Goal: Task Accomplishment & Management: Manage account settings

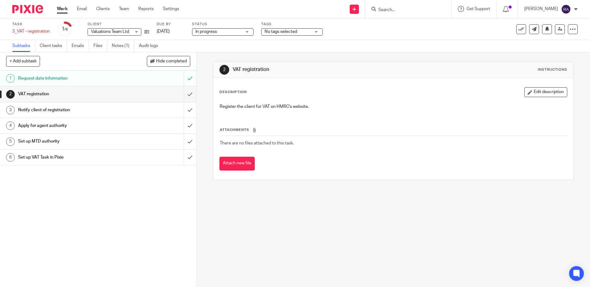
click at [141, 85] on link "1 Request date information" at bounding box center [92, 78] width 184 height 15
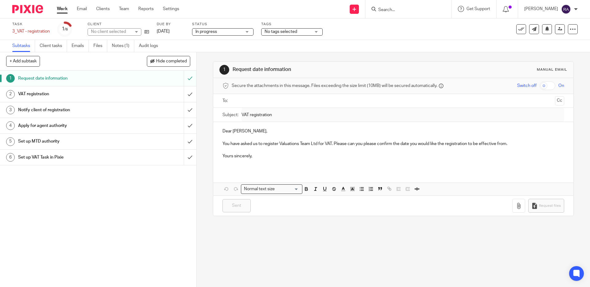
click at [135, 94] on div "VAT registration" at bounding box center [98, 93] width 160 height 9
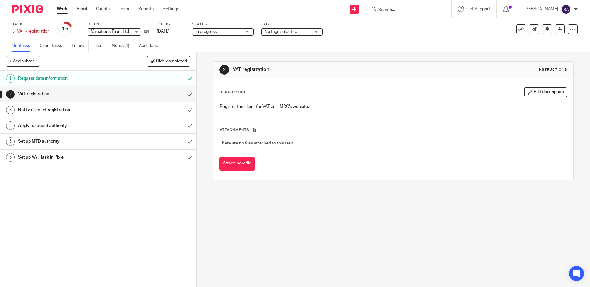
click at [121, 129] on h1 "Apply for agent authority" at bounding box center [71, 125] width 106 height 9
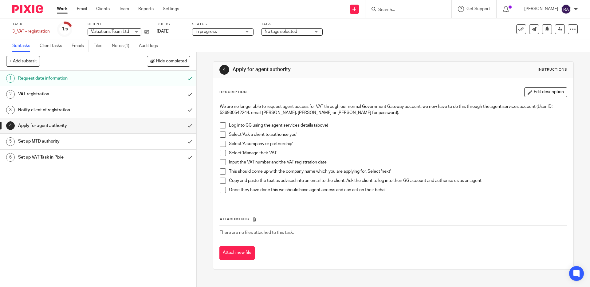
click at [116, 146] on h1 "Set up MTD authority" at bounding box center [71, 141] width 106 height 9
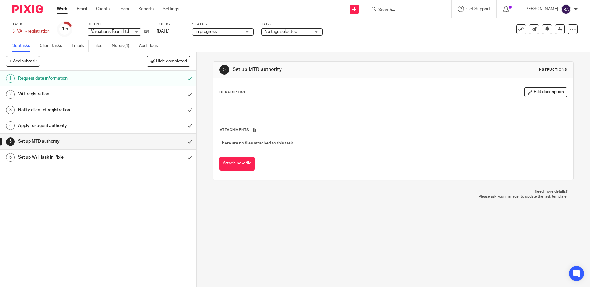
click at [115, 158] on h1 "Set up VAT Task in Pixie" at bounding box center [71, 157] width 106 height 9
click at [129, 107] on div "Notify client of registration" at bounding box center [98, 109] width 160 height 9
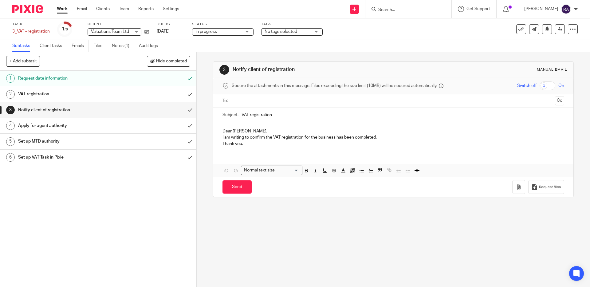
click at [132, 93] on div "VAT registration" at bounding box center [98, 93] width 160 height 9
